Goal: Transaction & Acquisition: Purchase product/service

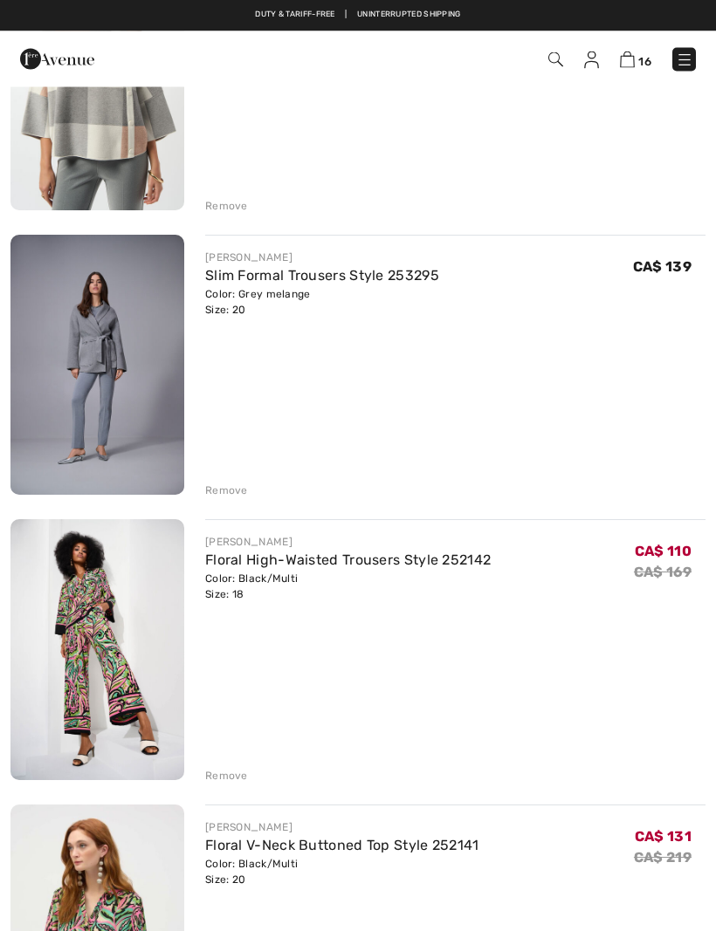
scroll to position [3477, 0]
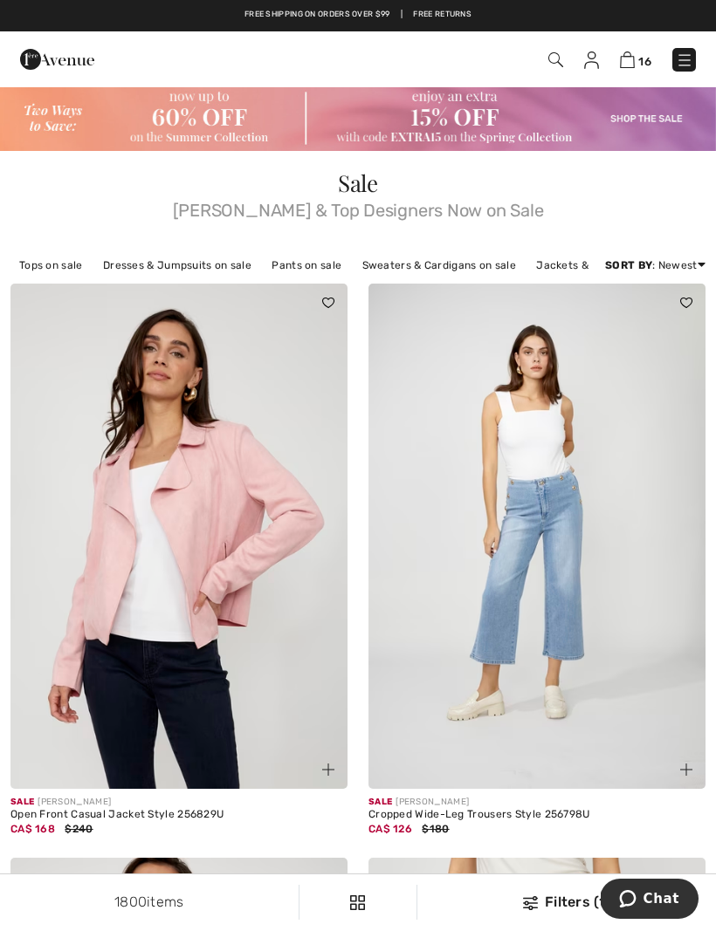
click at [654, 116] on img at bounding box center [358, 118] width 716 height 65
click at [638, 116] on img at bounding box center [358, 118] width 716 height 65
click at [502, 120] on img at bounding box center [358, 118] width 716 height 65
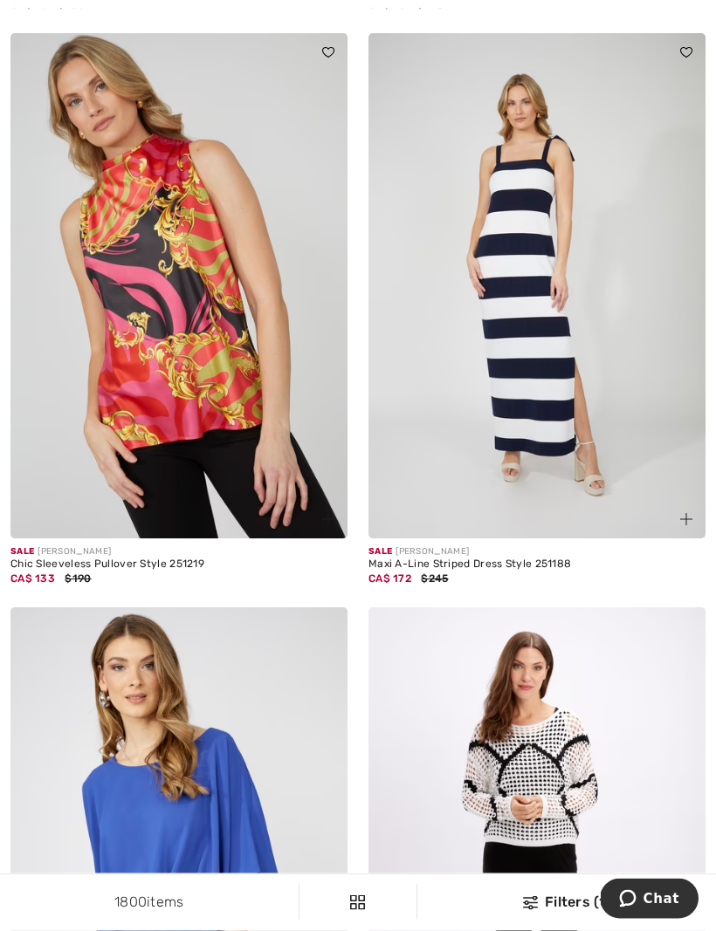
scroll to position [5027, 0]
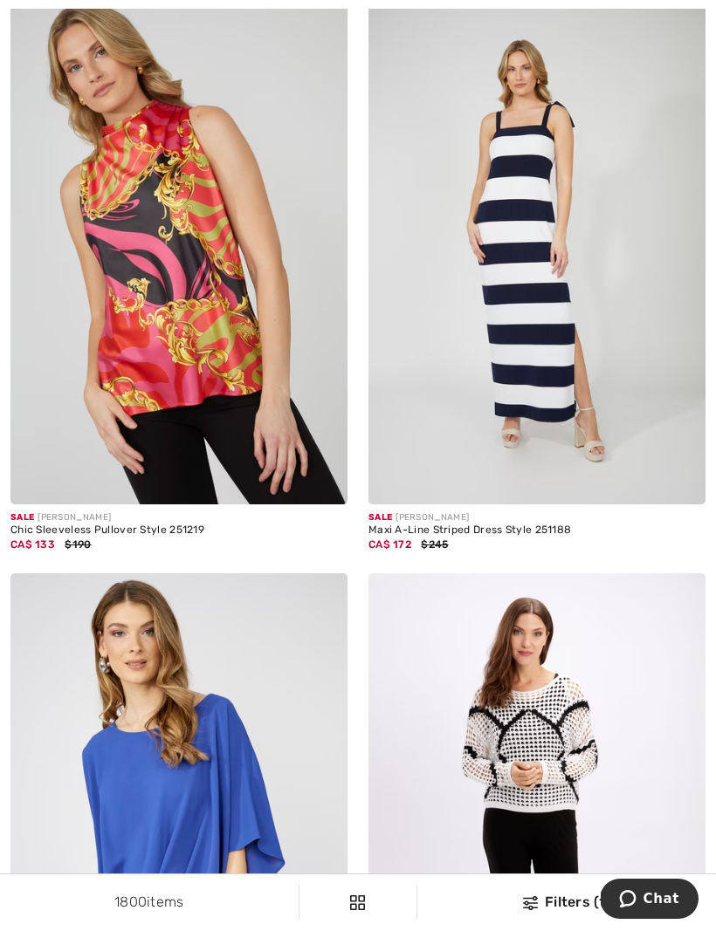
click at [251, 292] on img at bounding box center [178, 251] width 337 height 505
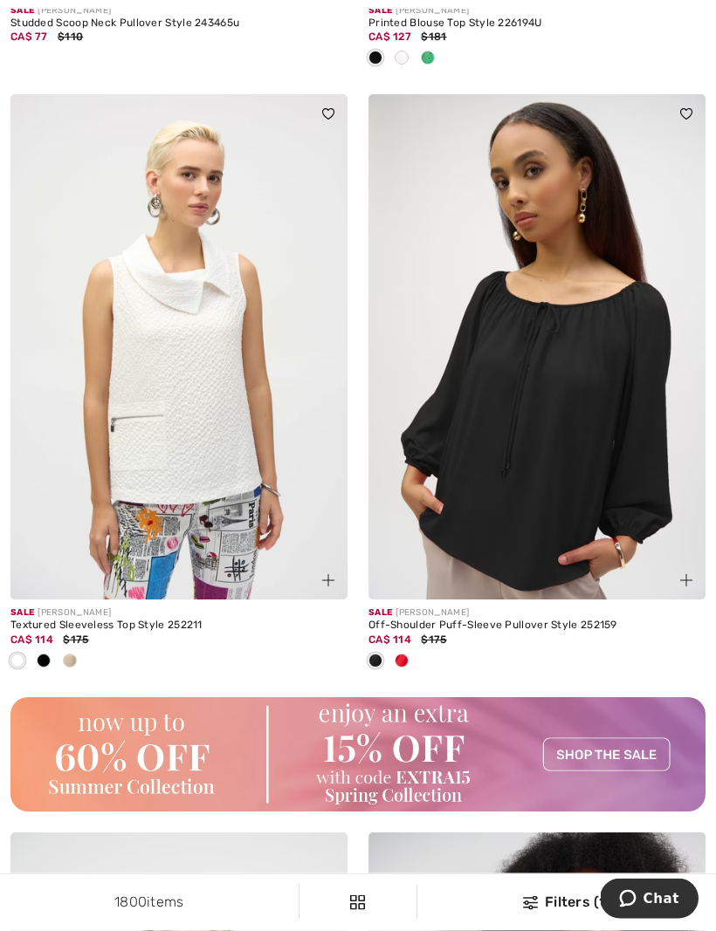
scroll to position [6682, 0]
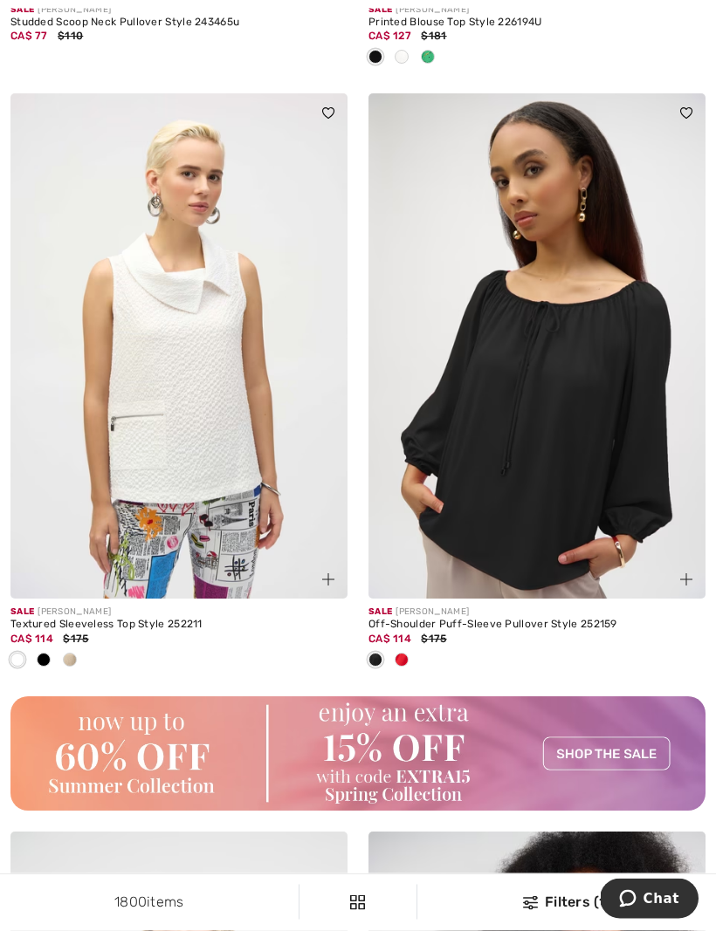
click at [227, 430] on img at bounding box center [178, 346] width 337 height 505
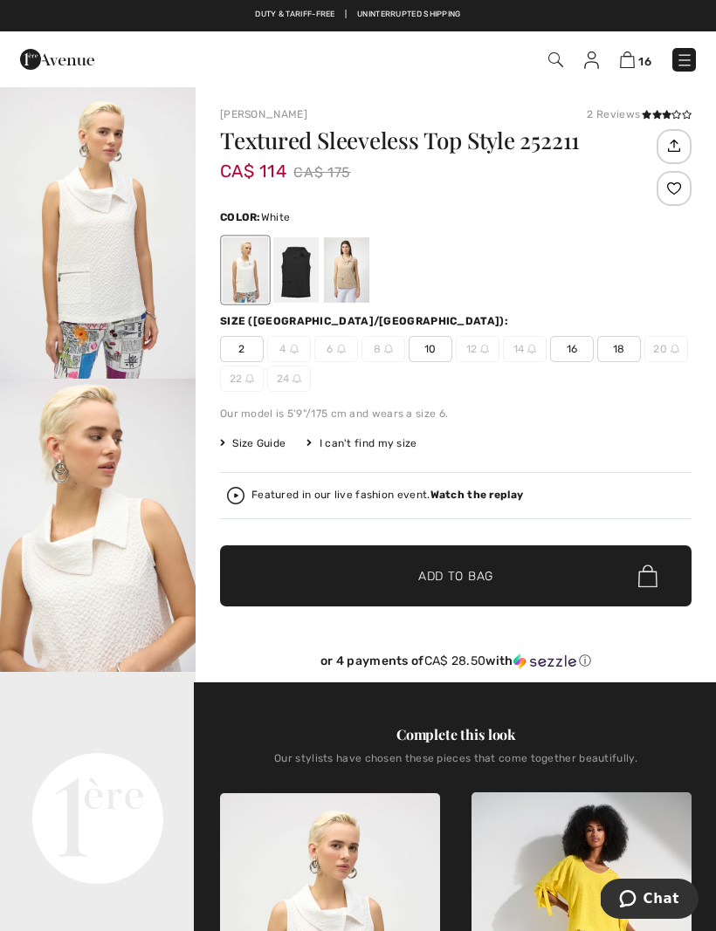
click at [294, 279] on div at bounding box center [295, 269] width 45 height 65
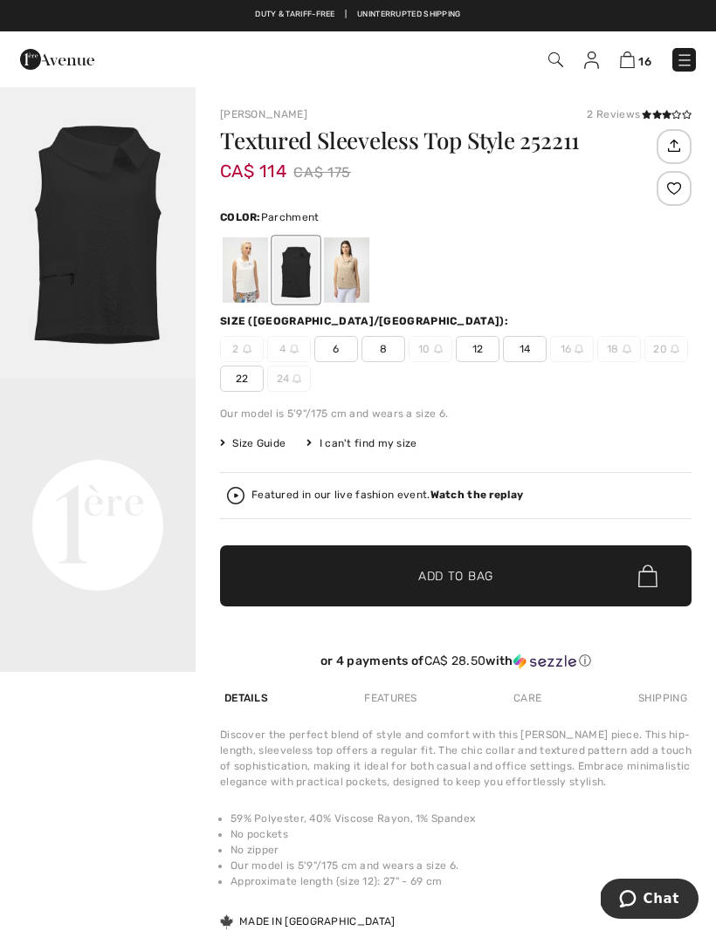
click at [353, 289] on div at bounding box center [346, 269] width 45 height 65
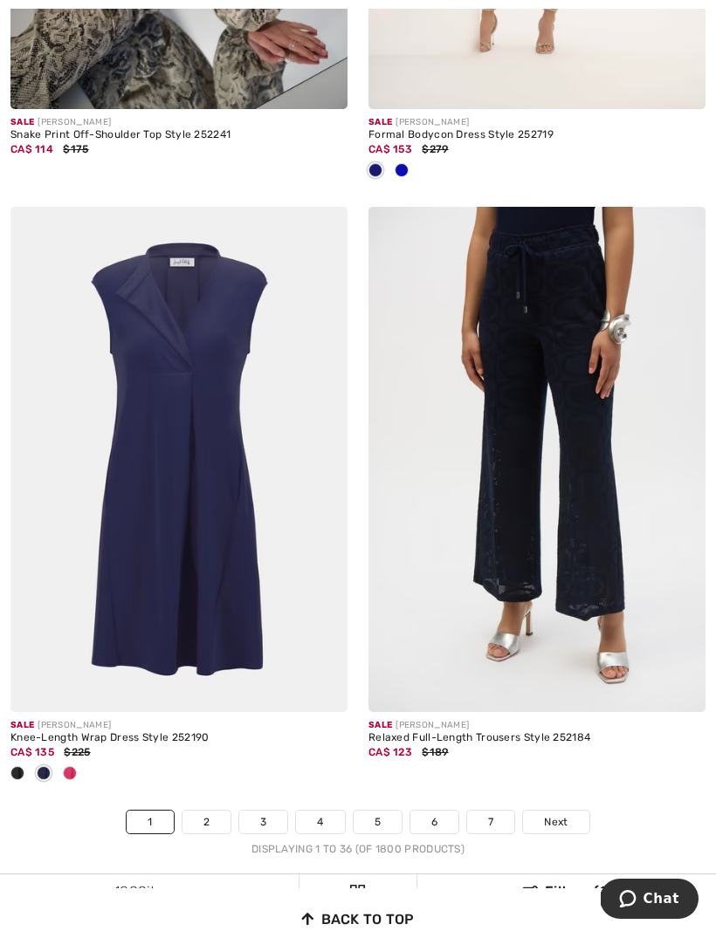
scroll to position [11652, 0]
